Goal: Task Accomplishment & Management: Complete application form

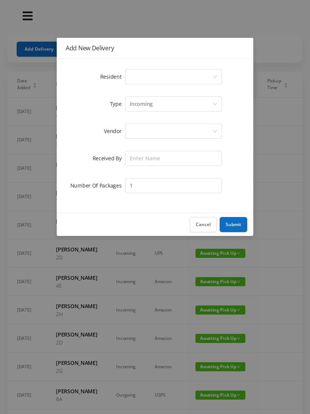
click at [211, 77] on div "Select a person" at bounding box center [171, 77] width 83 height 14
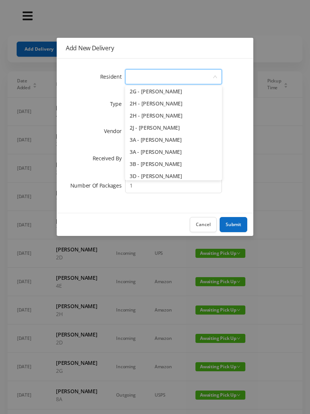
scroll to position [253, 0]
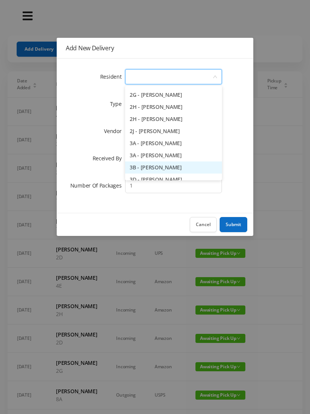
click at [165, 168] on li "3B - [PERSON_NAME]" at bounding box center [173, 168] width 97 height 12
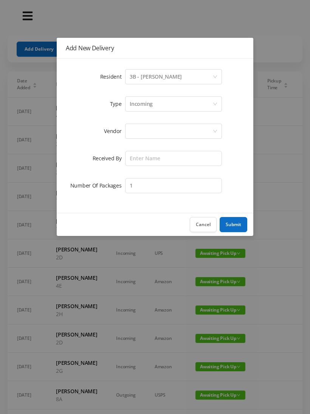
click at [186, 129] on div at bounding box center [171, 131] width 83 height 14
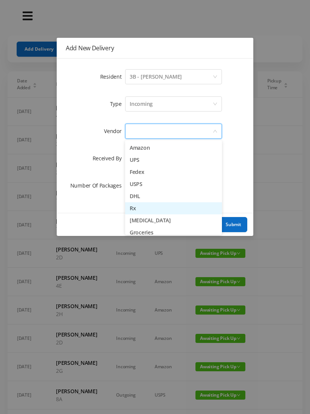
click at [139, 210] on li "Rx" at bounding box center [173, 208] width 97 height 12
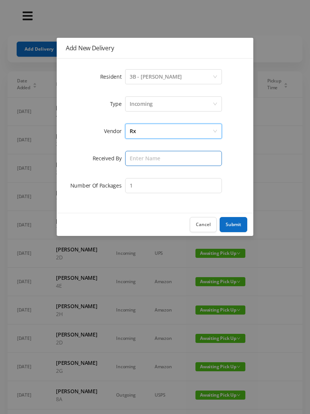
click at [199, 158] on input "text" at bounding box center [173, 158] width 97 height 15
type input "[PERSON_NAME]"
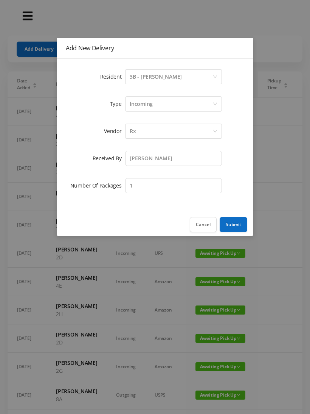
click at [236, 220] on button "Submit" at bounding box center [234, 224] width 28 height 15
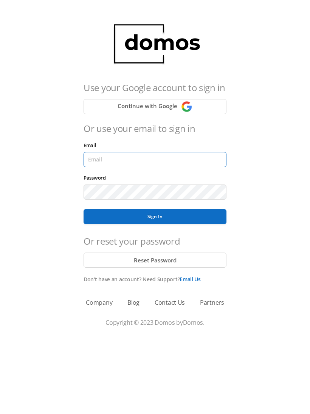
type input "[EMAIL_ADDRESS][DOMAIN_NAME]"
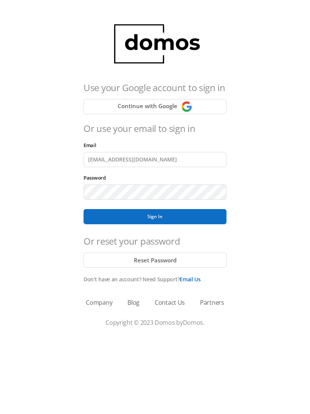
click at [155, 217] on button "Sign In" at bounding box center [155, 216] width 143 height 15
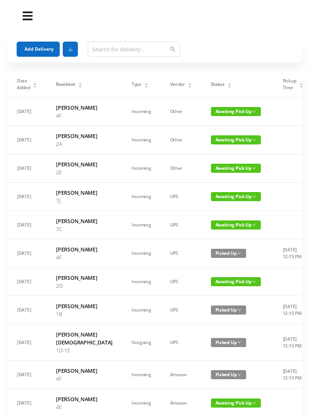
click at [36, 49] on button "Add Delivery" at bounding box center [38, 49] width 43 height 15
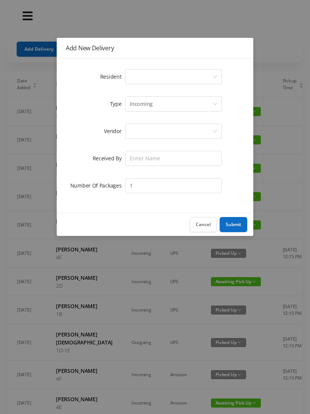
click at [209, 76] on div "Select a person" at bounding box center [171, 77] width 83 height 14
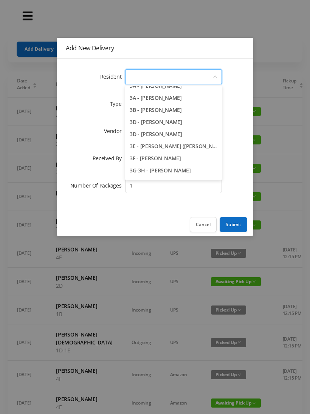
scroll to position [313, 0]
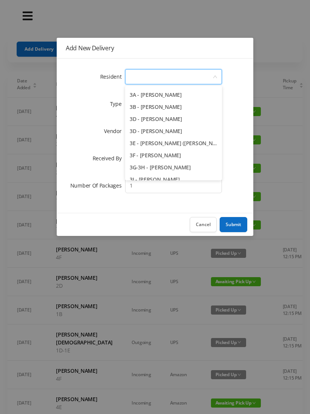
click at [185, 103] on li "3B - [PERSON_NAME]" at bounding box center [173, 107] width 97 height 12
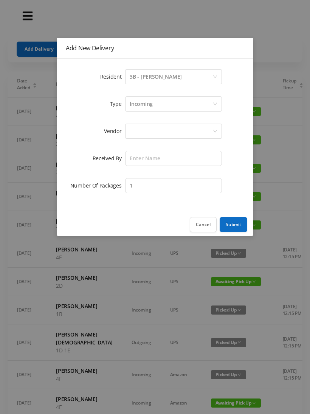
click at [181, 134] on div at bounding box center [171, 131] width 83 height 14
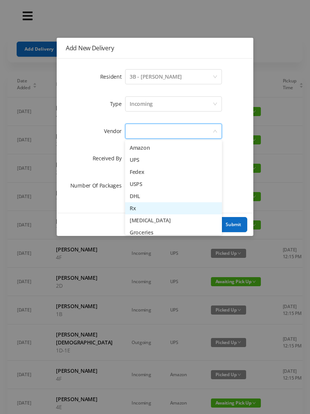
click at [140, 208] on li "Rx" at bounding box center [173, 208] width 97 height 12
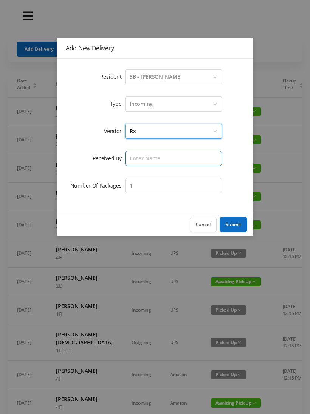
click at [183, 156] on input "text" at bounding box center [173, 158] width 97 height 15
type input "[PERSON_NAME]"
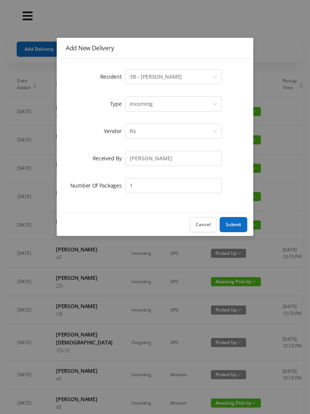
click at [238, 225] on button "Submit" at bounding box center [234, 224] width 28 height 15
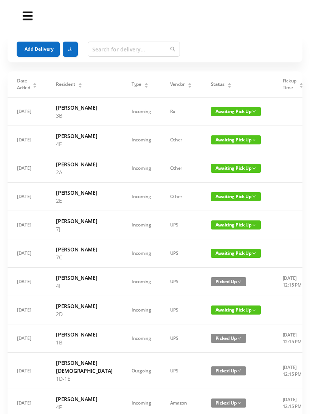
click at [211, 86] on div "Status" at bounding box center [221, 84] width 21 height 7
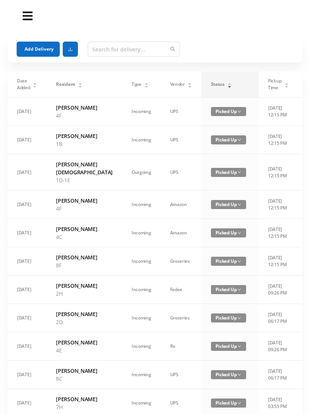
click at [211, 81] on div "Status" at bounding box center [221, 84] width 21 height 7
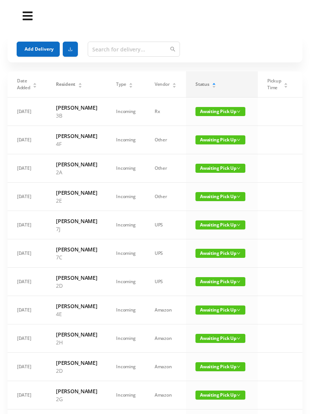
click at [217, 173] on span "Awaiting Pick Up" at bounding box center [221, 168] width 50 height 9
click at [202, 216] on link "Picked Up" at bounding box center [209, 215] width 49 height 12
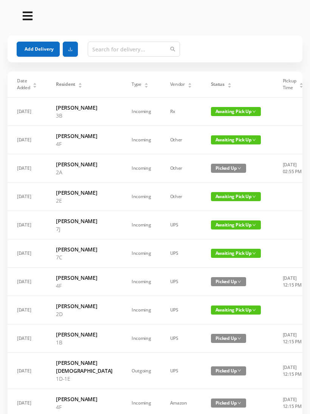
click at [41, 51] on button "Add Delivery" at bounding box center [38, 49] width 43 height 15
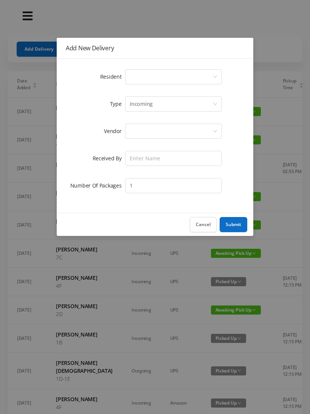
click at [216, 72] on div "Select a person" at bounding box center [173, 76] width 97 height 15
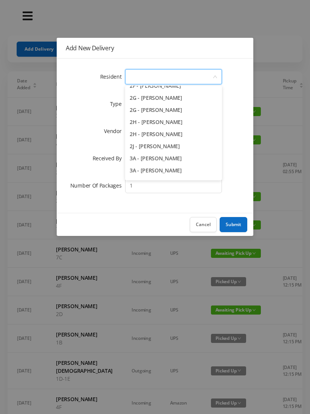
scroll to position [238, 0]
click at [174, 133] on li "2H - [PERSON_NAME]" at bounding box center [173, 134] width 97 height 12
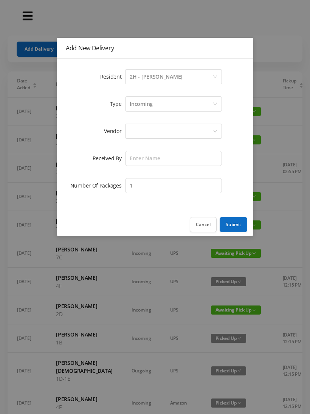
click at [185, 124] on div at bounding box center [171, 131] width 83 height 14
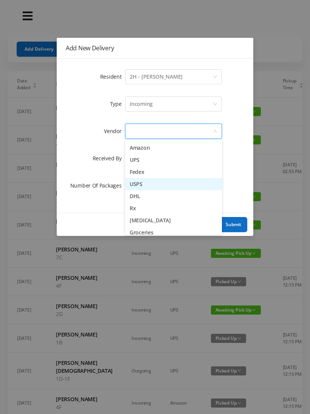
click at [143, 183] on li "USPS" at bounding box center [173, 184] width 97 height 12
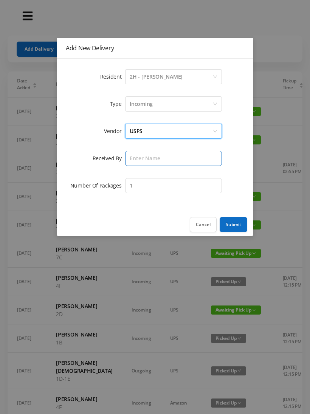
click at [175, 159] on input "text" at bounding box center [173, 158] width 97 height 15
type input "[PERSON_NAME]"
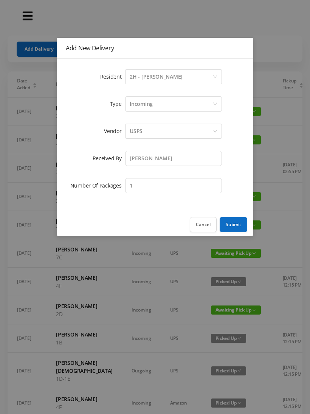
click at [238, 222] on button "Submit" at bounding box center [234, 224] width 28 height 15
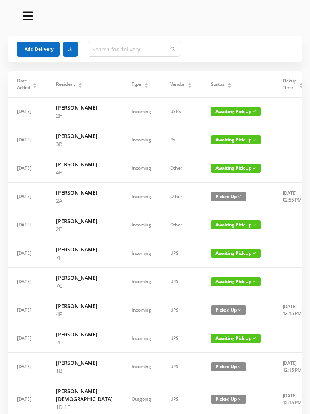
click at [38, 47] on button "Add Delivery" at bounding box center [38, 49] width 43 height 15
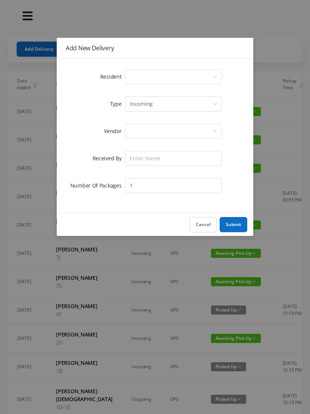
click at [210, 78] on div "Select a person" at bounding box center [171, 77] width 83 height 14
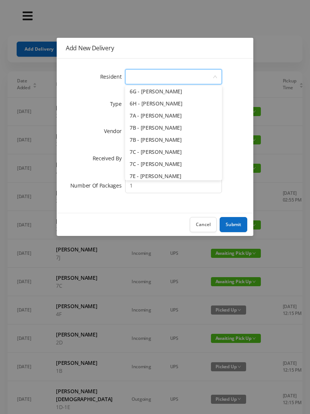
scroll to position [922, 0]
click at [170, 104] on li "7E - [PERSON_NAME]" at bounding box center [173, 103] width 97 height 12
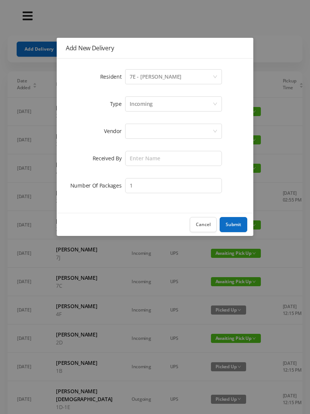
click at [178, 129] on div at bounding box center [171, 131] width 83 height 14
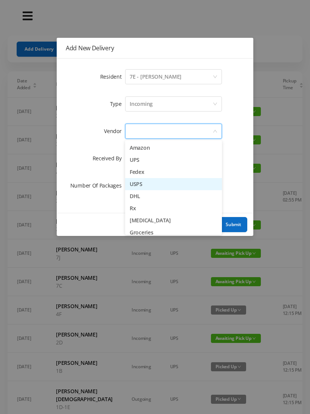
click at [145, 187] on li "USPS" at bounding box center [173, 184] width 97 height 12
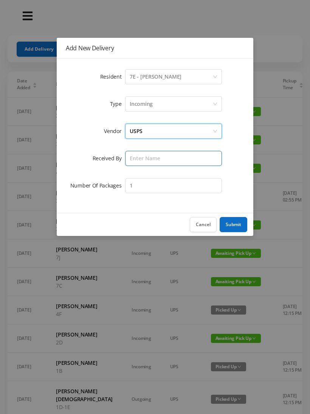
click at [165, 157] on input "text" at bounding box center [173, 158] width 97 height 15
type input "[PERSON_NAME]"
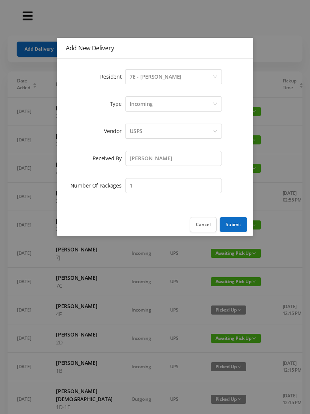
click at [233, 225] on button "Submit" at bounding box center [234, 224] width 28 height 15
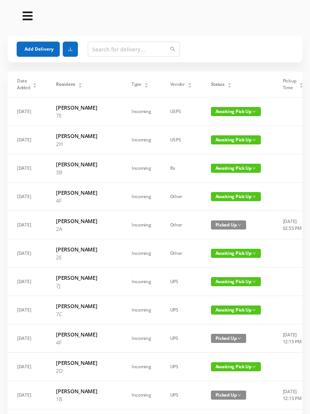
click at [41, 50] on button "Add Delivery" at bounding box center [38, 49] width 43 height 15
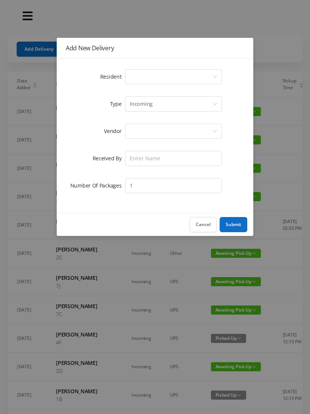
click at [212, 70] on div "Select a person" at bounding box center [171, 77] width 83 height 14
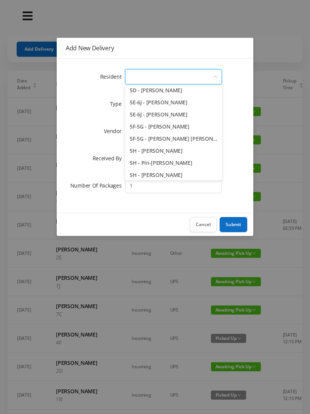
scroll to position [656, 0]
click at [175, 115] on li "5E-6J - [PERSON_NAME]" at bounding box center [173, 115] width 97 height 12
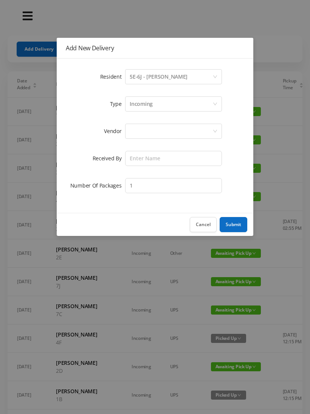
click at [191, 130] on div at bounding box center [171, 131] width 83 height 14
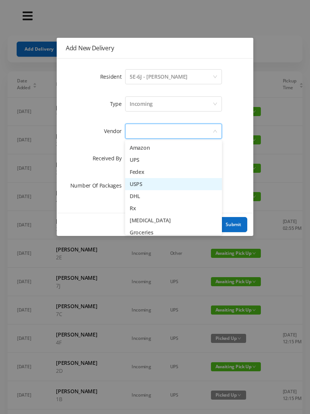
click at [153, 187] on li "USPS" at bounding box center [173, 184] width 97 height 12
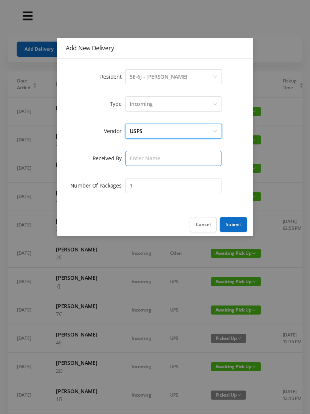
click at [180, 156] on input "text" at bounding box center [173, 158] width 97 height 15
type input "[PERSON_NAME]"
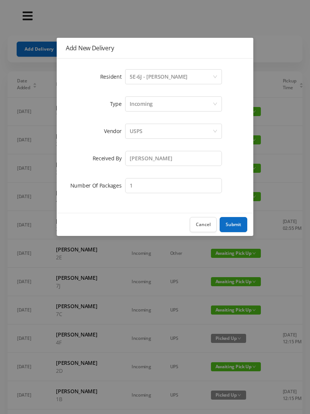
click at [232, 225] on button "Submit" at bounding box center [234, 224] width 28 height 15
